Goal: Task Accomplishment & Management: Manage account settings

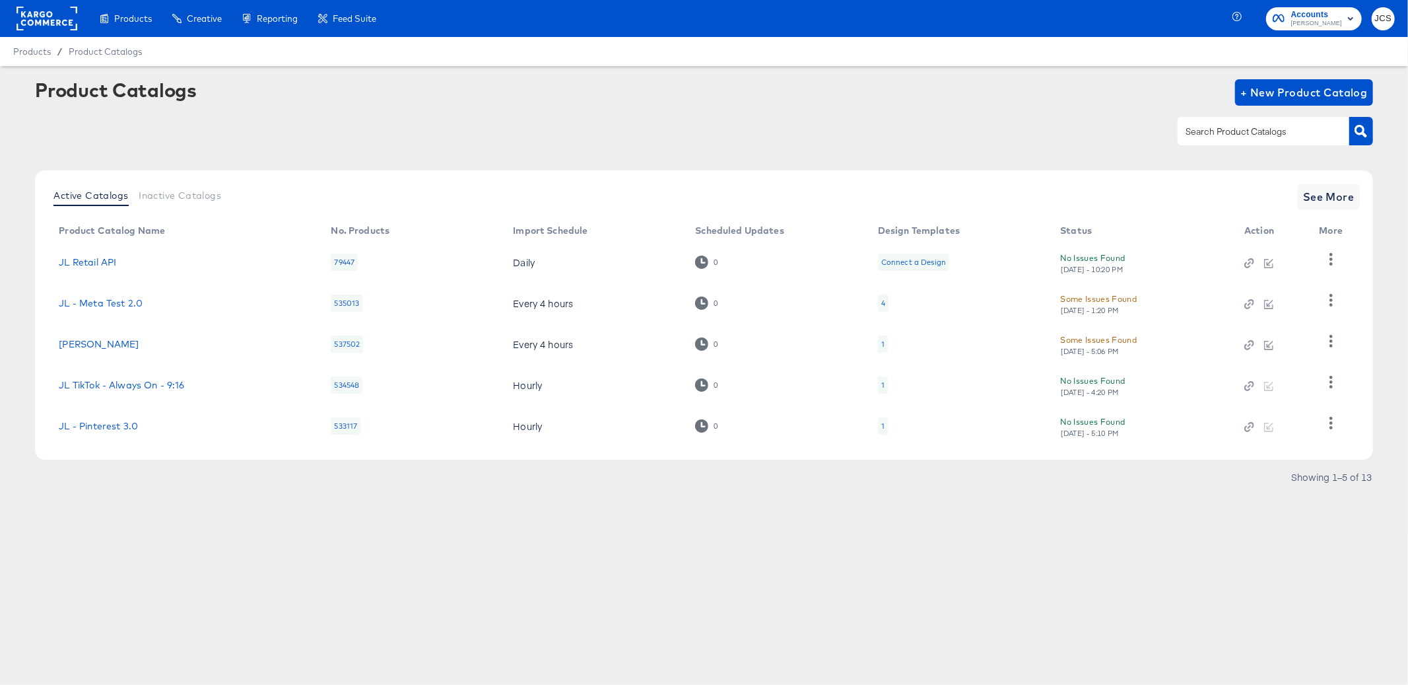
click at [56, 19] on rect at bounding box center [47, 19] width 61 height 24
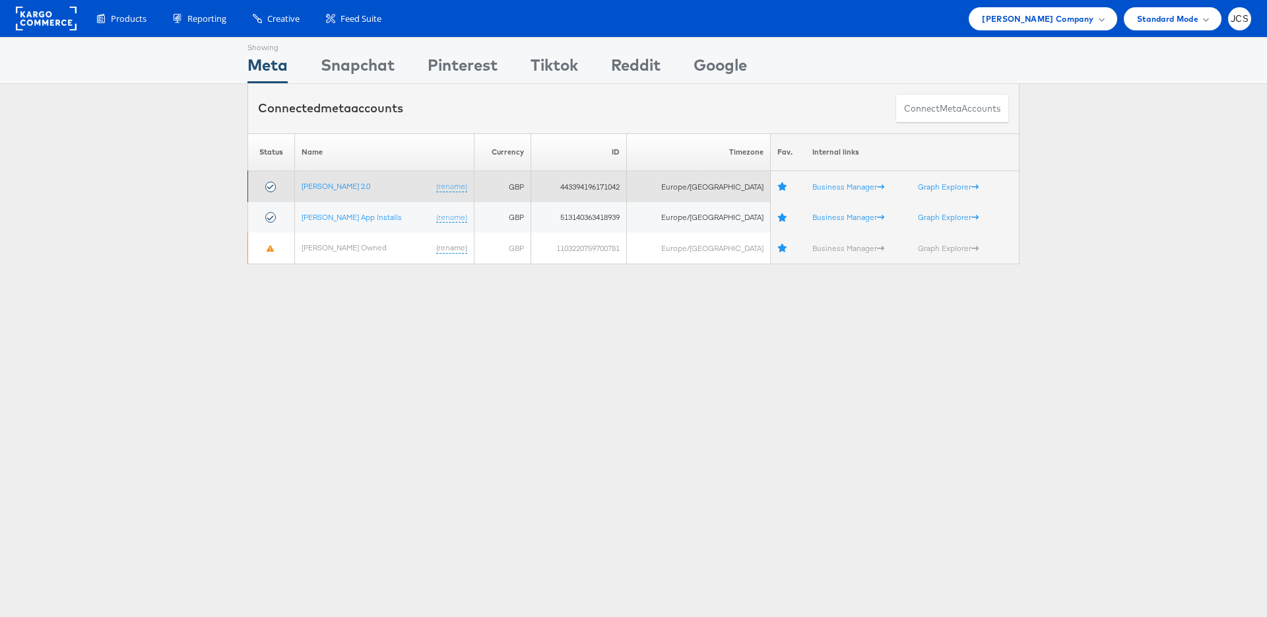
click at [330, 191] on td "[PERSON_NAME] 2.0 (rename)" at bounding box center [384, 186] width 180 height 31
click at [331, 184] on link "John Lewis 2.0" at bounding box center [336, 186] width 69 height 10
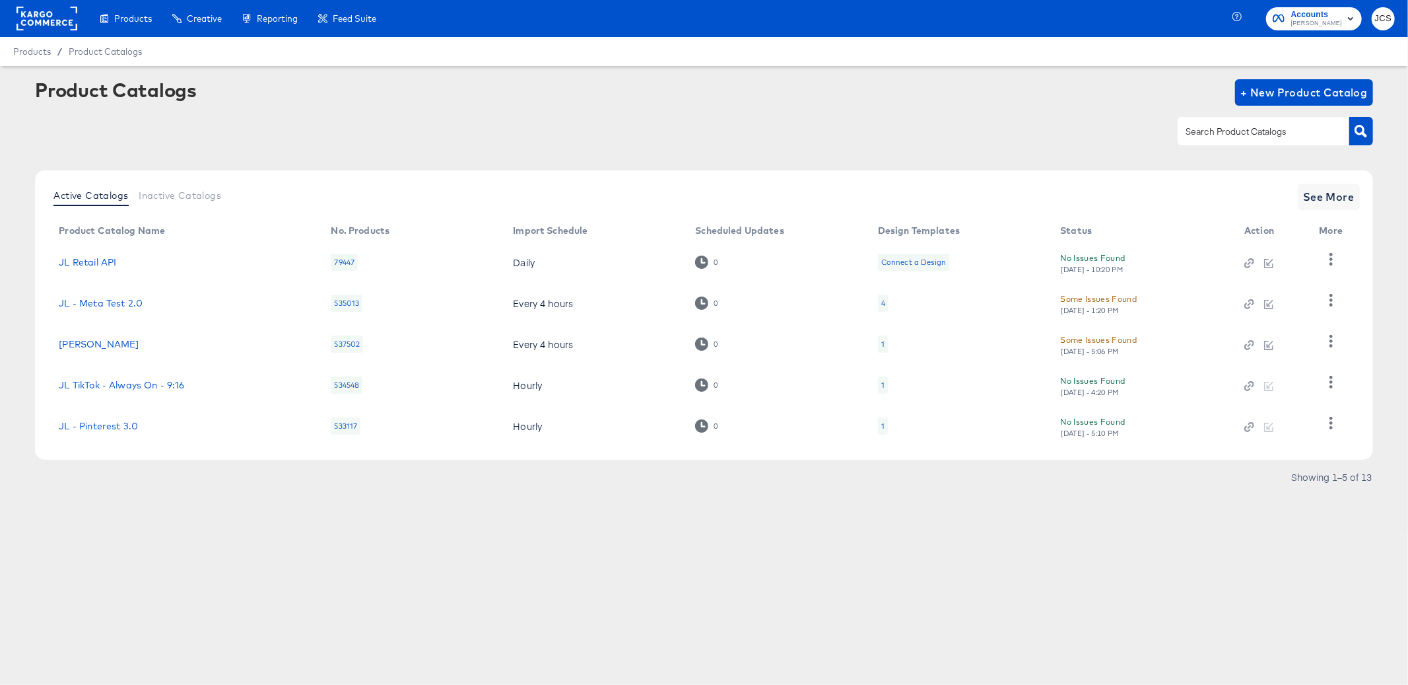
click at [70, 17] on rect at bounding box center [47, 19] width 61 height 24
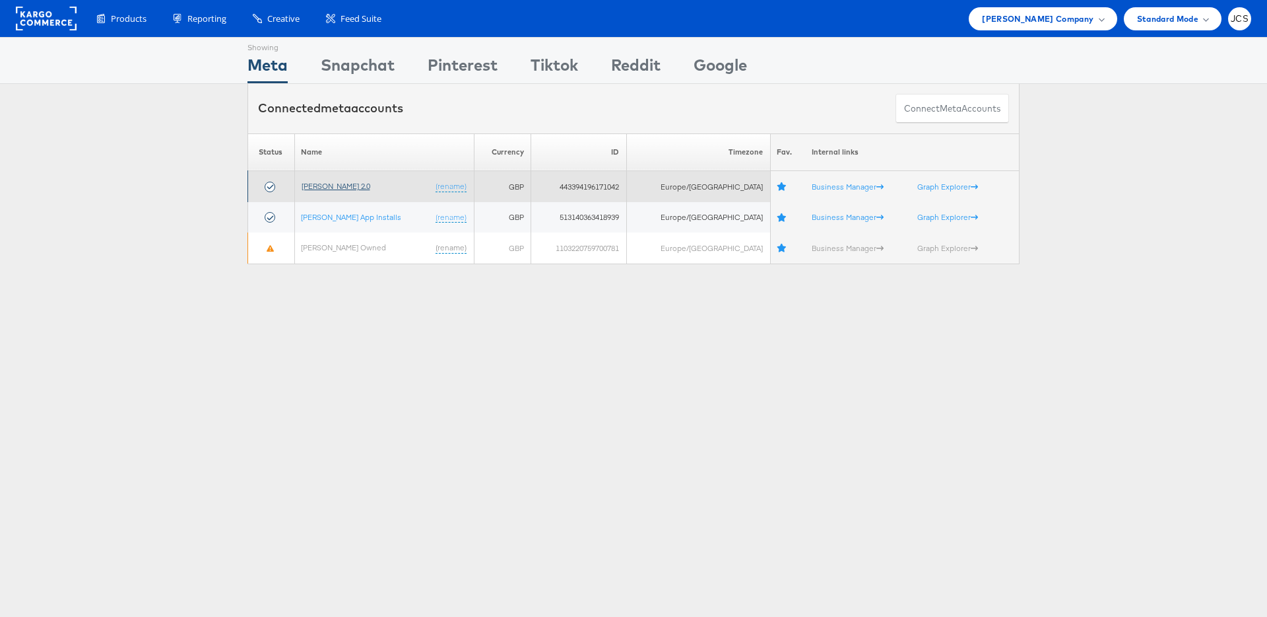
click at [354, 182] on link "[PERSON_NAME] 2.0" at bounding box center [336, 186] width 69 height 10
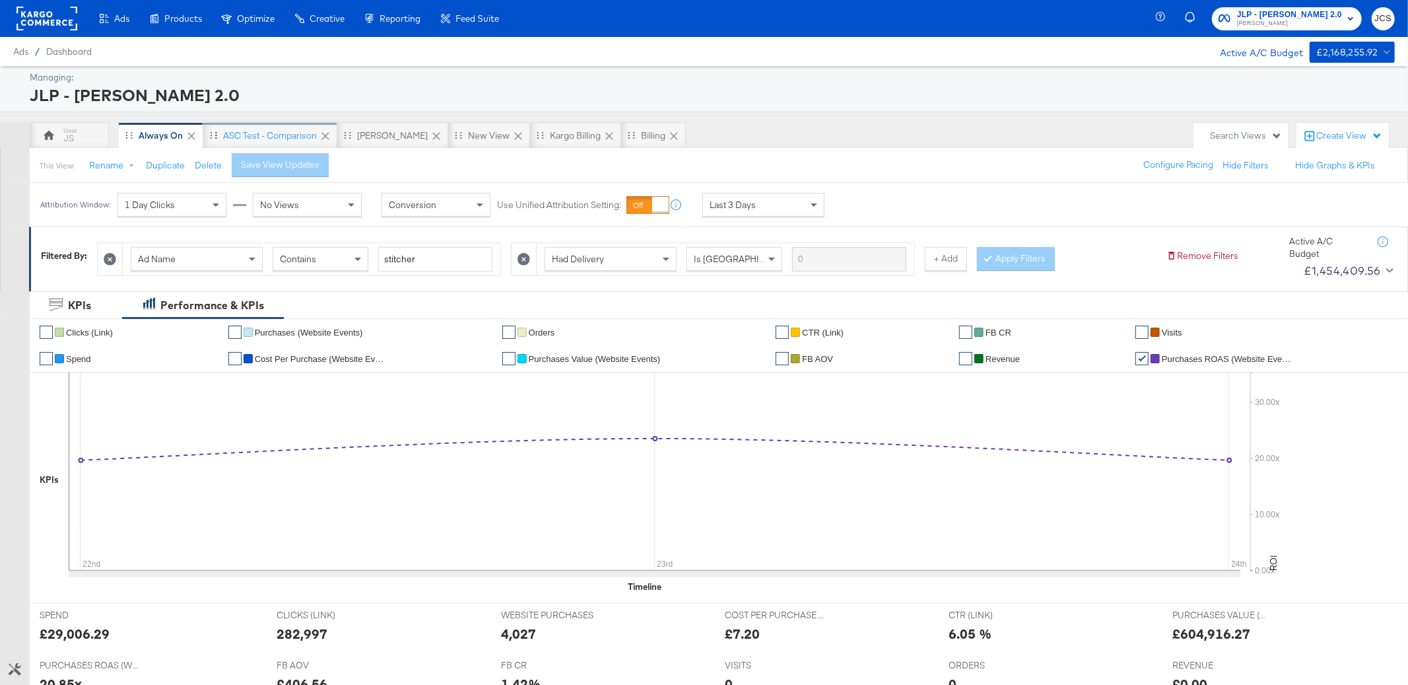
click at [283, 127] on div "ASC Test - comparison" at bounding box center [270, 135] width 134 height 26
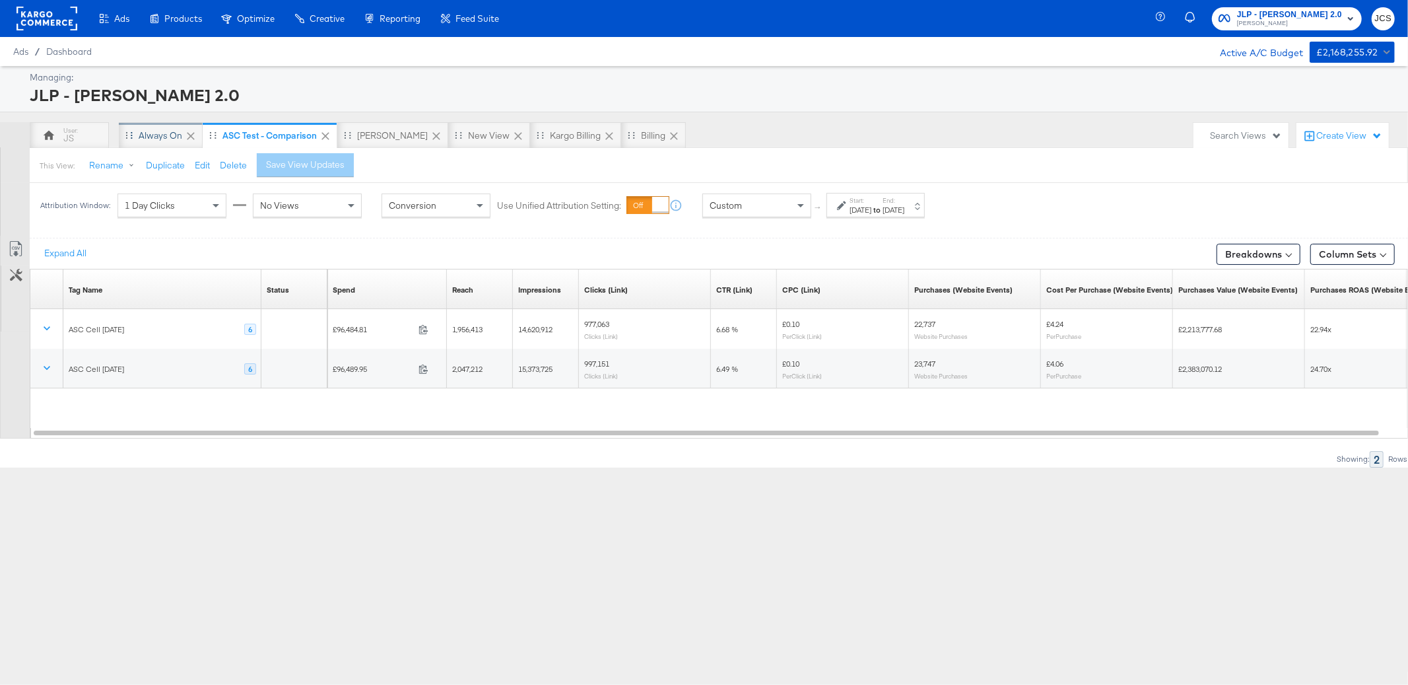
click at [158, 131] on div "Always On" at bounding box center [161, 135] width 44 height 13
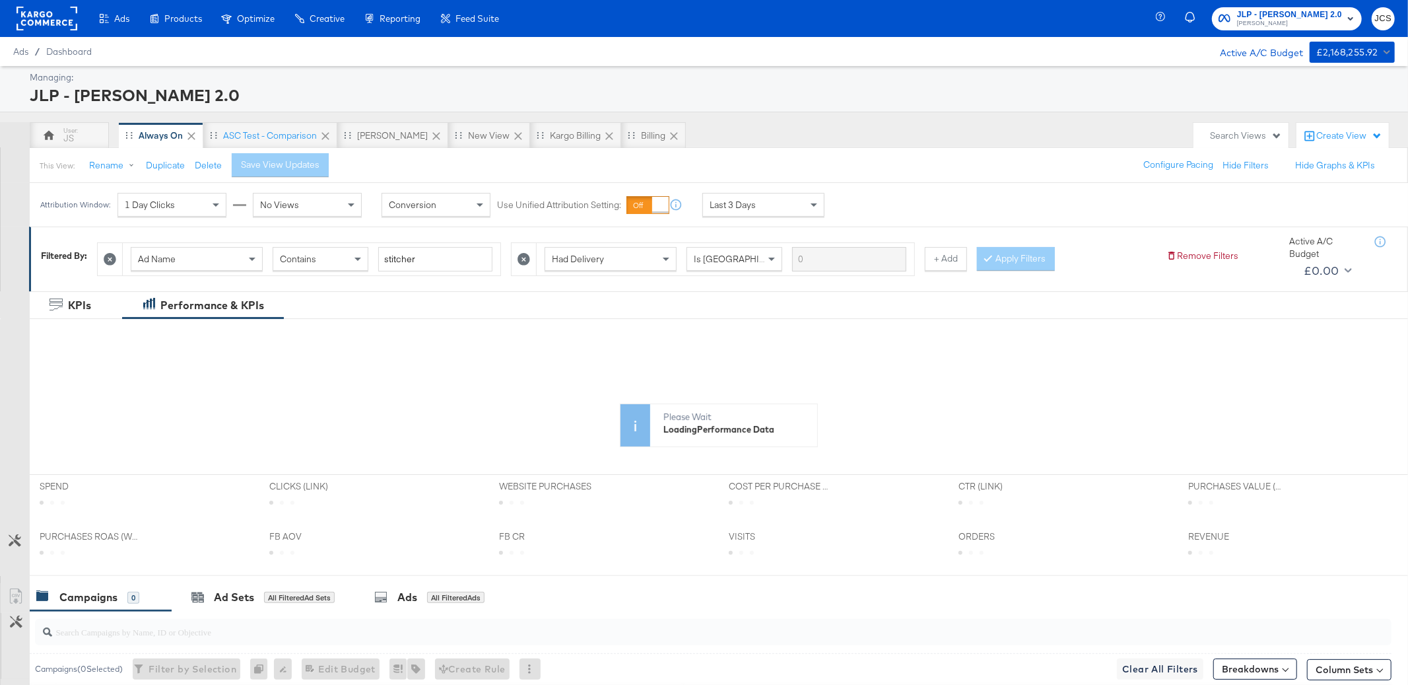
click at [716, 201] on span "Last 3 Days" at bounding box center [733, 205] width 46 height 12
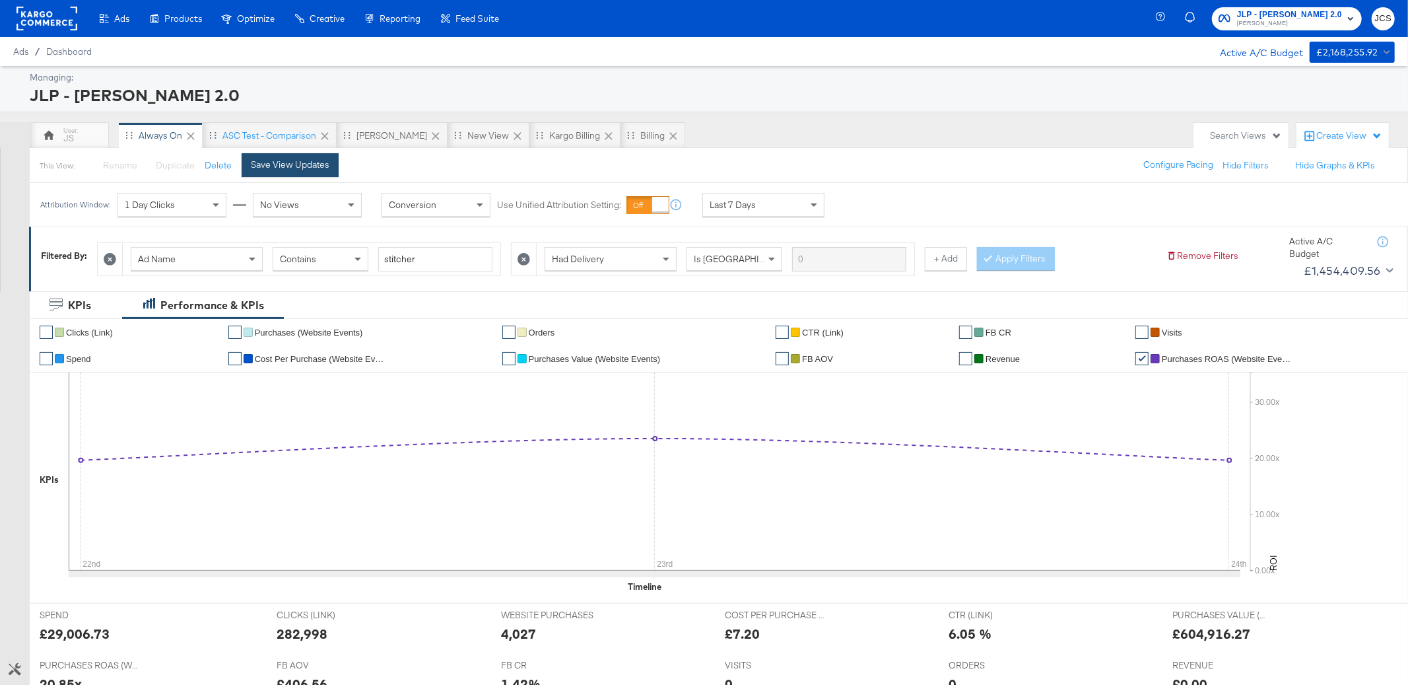
click at [312, 158] on button "Save View Updates" at bounding box center [290, 165] width 97 height 24
